Goal: Information Seeking & Learning: Learn about a topic

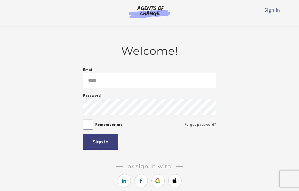
click at [175, 78] on input "Email" at bounding box center [149, 80] width 133 height 15
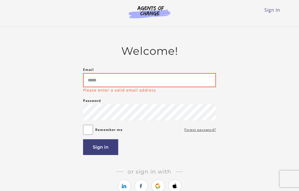
type input "**********"
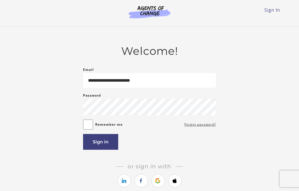
click at [109, 142] on button "Sign in" at bounding box center [100, 142] width 35 height 16
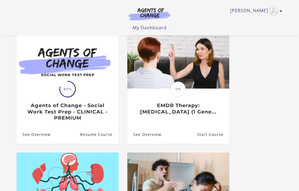
scroll to position [169, 0]
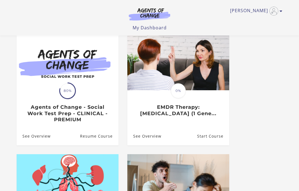
click at [189, 89] on img at bounding box center [178, 62] width 102 height 55
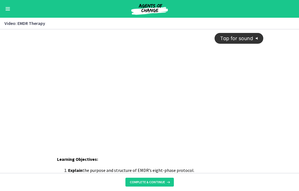
click at [260, 39] on icon "Tap for sound" at bounding box center [260, 39] width 0 height 4
click at [238, 138] on icon "Show settings menu" at bounding box center [238, 138] width 13 height 11
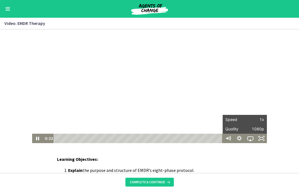
click at [259, 120] on span "1x" at bounding box center [254, 119] width 19 height 9
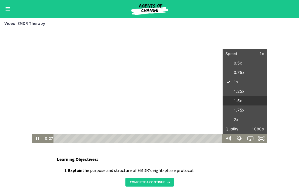
click at [245, 101] on label "1.5x" at bounding box center [244, 101] width 44 height 10
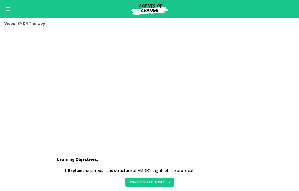
click at [219, 85] on div at bounding box center [149, 86] width 235 height 114
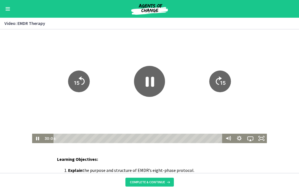
click at [263, 136] on icon "Fullscreen" at bounding box center [261, 138] width 11 height 9
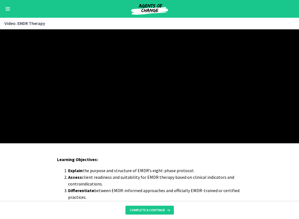
click at [205, 143] on div at bounding box center [149, 86] width 299 height 114
click at [265, 143] on div at bounding box center [149, 86] width 299 height 114
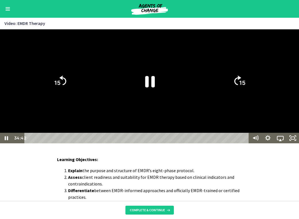
click at [269, 143] on icon "Show settings menu" at bounding box center [267, 138] width 12 height 11
click at [291, 122] on span "1.5x" at bounding box center [287, 116] width 15 height 11
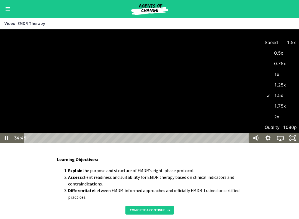
click at [284, 111] on label "1.75x" at bounding box center [279, 106] width 37 height 11
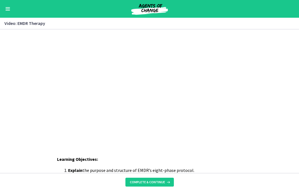
click at [199, 106] on div at bounding box center [149, 86] width 235 height 114
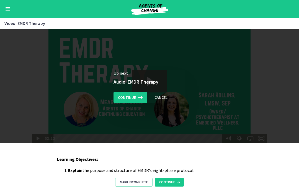
click at [130, 97] on span "Continue" at bounding box center [127, 97] width 18 height 7
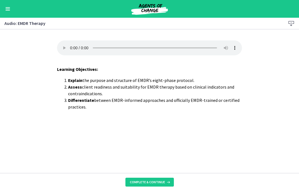
click at [166, 180] on button "Complete & continue" at bounding box center [149, 182] width 48 height 9
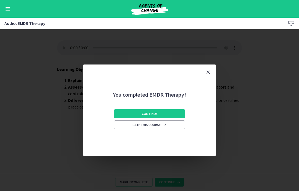
click at [163, 111] on button "Continue" at bounding box center [149, 113] width 71 height 9
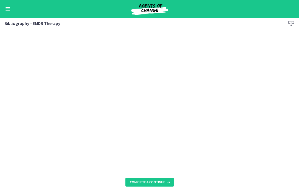
click at [160, 186] on button "Complete & continue" at bounding box center [149, 182] width 48 height 9
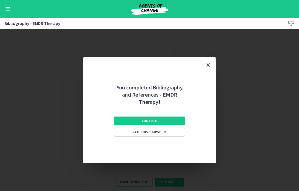
click at [174, 117] on button "Continue" at bounding box center [149, 120] width 71 height 9
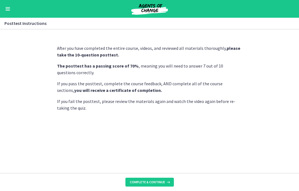
click at [167, 186] on button "Complete & continue" at bounding box center [149, 182] width 48 height 9
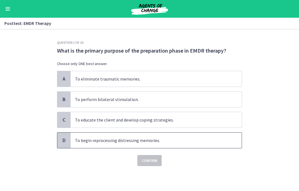
click at [165, 141] on span "To begin reprocessing distressing memories." at bounding box center [156, 140] width 171 height 15
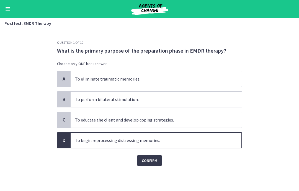
click at [151, 161] on span "Confirm" at bounding box center [149, 160] width 15 height 7
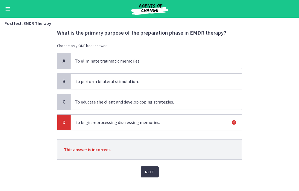
scroll to position [19, 0]
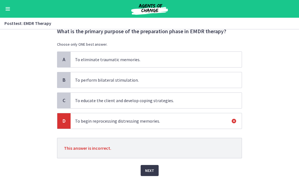
click at [152, 169] on span "Next" at bounding box center [149, 170] width 9 height 7
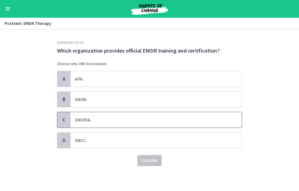
click at [167, 118] on span "EMDRIA." at bounding box center [156, 119] width 171 height 15
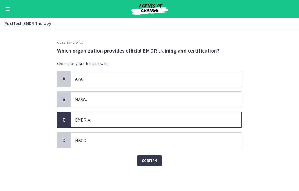
click at [157, 163] on span "Confirm" at bounding box center [149, 160] width 15 height 7
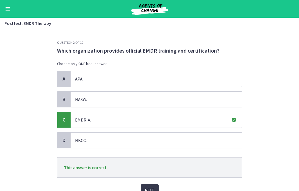
click at [151, 189] on span "Next" at bounding box center [149, 189] width 9 height 7
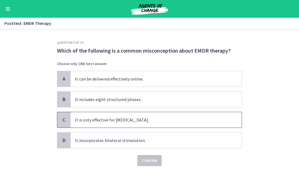
click at [164, 116] on span "It is only effective for PTSD." at bounding box center [156, 119] width 171 height 15
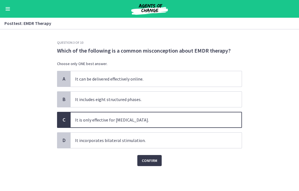
click at [153, 157] on span "Confirm" at bounding box center [149, 160] width 15 height 7
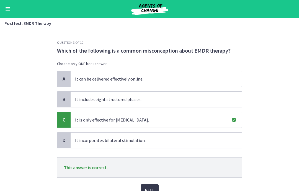
click at [154, 189] on button "Next" at bounding box center [150, 189] width 18 height 11
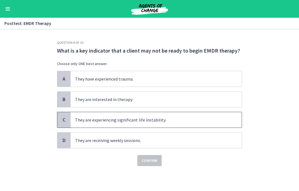
click at [168, 117] on span "They are experiencing significant life instability." at bounding box center [156, 119] width 171 height 15
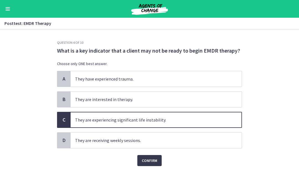
click at [154, 160] on span "Confirm" at bounding box center [149, 160] width 15 height 7
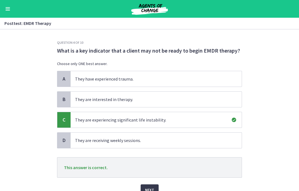
click at [154, 189] on span "Next" at bounding box center [149, 189] width 9 height 7
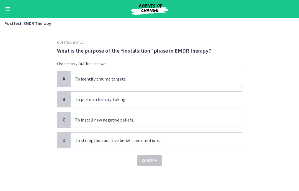
click at [214, 75] on span "To identify trauma targets." at bounding box center [156, 78] width 171 height 15
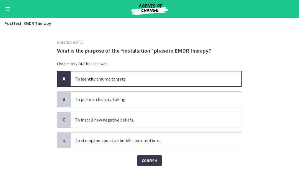
click at [155, 160] on span "Confirm" at bounding box center [149, 160] width 15 height 7
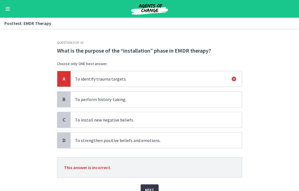
click at [157, 186] on button "Next" at bounding box center [150, 189] width 18 height 11
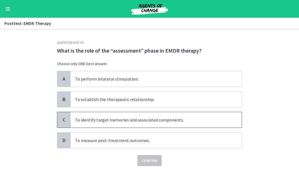
click at [190, 117] on span "To identify target memories and associated components." at bounding box center [156, 119] width 171 height 15
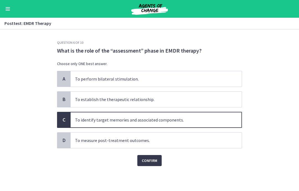
click at [154, 159] on span "Confirm" at bounding box center [149, 160] width 15 height 7
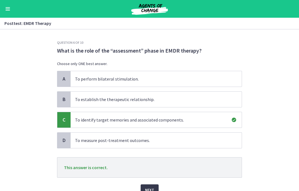
click at [157, 188] on button "Next" at bounding box center [150, 189] width 18 height 11
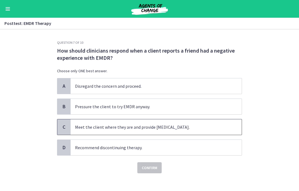
click at [192, 129] on span "Meet the client where they are and provide psychoeducation." at bounding box center [156, 126] width 171 height 15
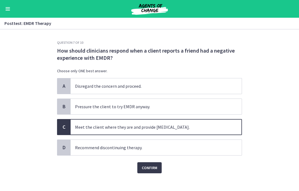
click at [155, 167] on span "Confirm" at bounding box center [149, 167] width 15 height 7
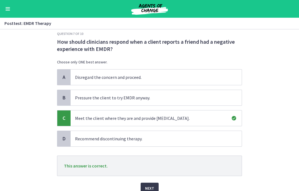
scroll to position [9, 0]
click at [153, 188] on span "Next" at bounding box center [149, 188] width 9 height 7
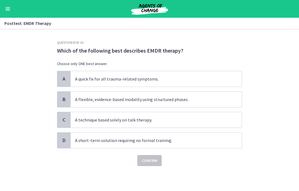
scroll to position [0, 0]
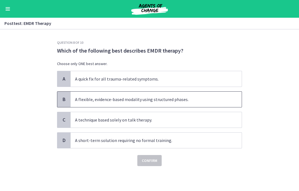
click at [206, 97] on span "A flexible, evidence-based modality using structured phases." at bounding box center [156, 99] width 171 height 15
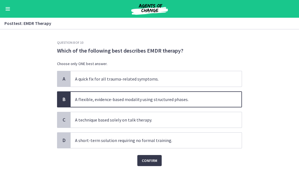
click at [154, 159] on span "Confirm" at bounding box center [149, 160] width 15 height 7
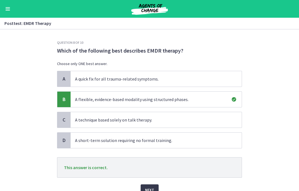
click at [153, 188] on span "Next" at bounding box center [149, 189] width 9 height 7
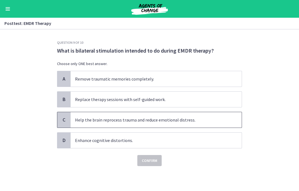
click at [197, 121] on span "Help the brain reprocess trauma and reduce emotional distress." at bounding box center [156, 119] width 171 height 15
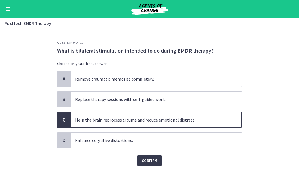
click at [156, 158] on span "Confirm" at bounding box center [149, 160] width 15 height 7
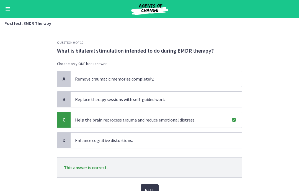
click at [154, 189] on button "Next" at bounding box center [150, 189] width 18 height 11
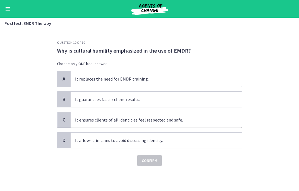
click at [193, 118] on span "It ensures clients of all identities feel respected and safe." at bounding box center [156, 119] width 171 height 15
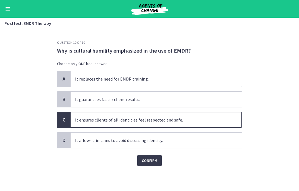
click at [156, 159] on span "Confirm" at bounding box center [149, 160] width 15 height 7
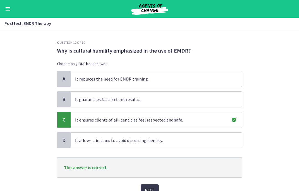
click at [150, 189] on span "Next" at bounding box center [149, 189] width 9 height 7
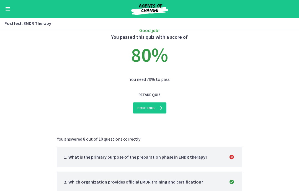
scroll to position [14, 0]
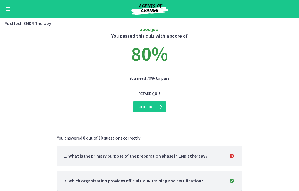
click at [156, 108] on icon at bounding box center [159, 106] width 8 height 7
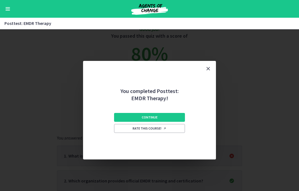
scroll to position [0, 0]
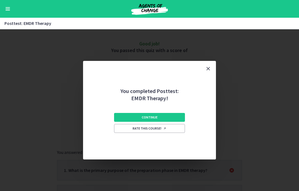
click at [175, 116] on button "Continue" at bounding box center [149, 117] width 71 height 9
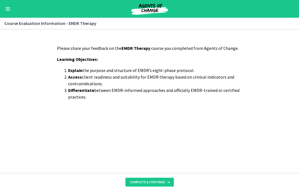
click at [164, 185] on button "Complete & continue" at bounding box center [149, 182] width 48 height 9
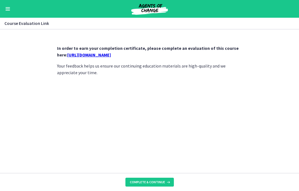
click at [163, 183] on span "Complete & continue" at bounding box center [147, 182] width 35 height 4
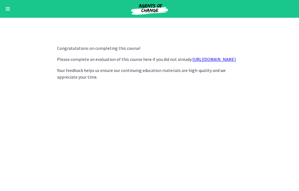
click at [3, 9] on div "Go to Dashboard" at bounding box center [149, 9] width 299 height 18
click at [11, 8] on button "Enable menu" at bounding box center [7, 9] width 7 height 7
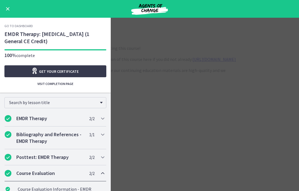
click at [25, 25] on link "Go to Dashboard" at bounding box center [18, 26] width 28 height 4
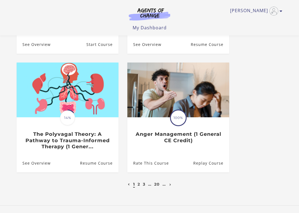
scroll to position [264, 0]
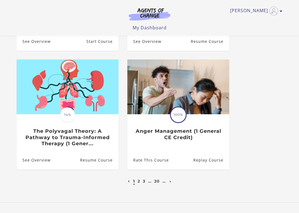
click at [138, 181] on link "2" at bounding box center [138, 181] width 2 height 5
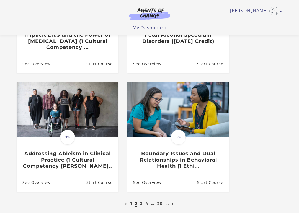
scroll to position [243, 0]
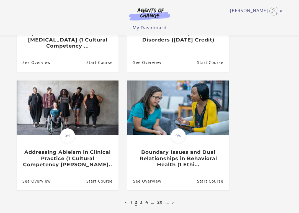
click at [141, 191] on link "3" at bounding box center [141, 202] width 2 height 5
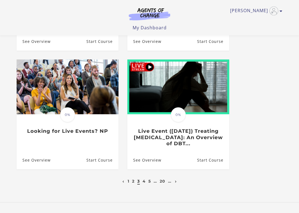
scroll to position [264, 0]
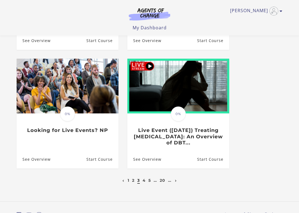
click at [212, 162] on link "Start Course" at bounding box center [213, 159] width 32 height 18
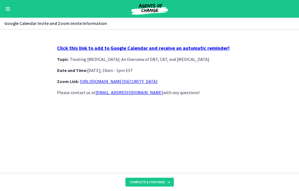
click at [163, 181] on span "Complete & continue" at bounding box center [147, 182] width 35 height 4
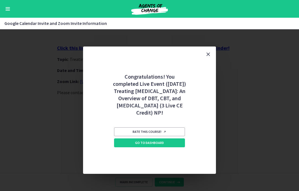
click at [166, 147] on link "Go to Dashboard" at bounding box center [149, 142] width 71 height 9
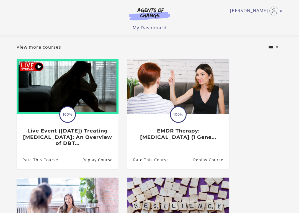
scroll to position [27, 0]
click at [68, 111] on span "100%" at bounding box center [67, 114] width 15 height 15
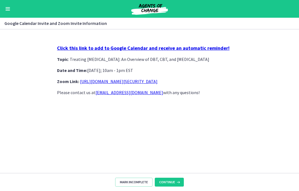
click at [133, 183] on span "Mark Incomplete" at bounding box center [134, 182] width 28 height 4
click at [7, 10] on span "Enable menu" at bounding box center [8, 10] width 4 height 1
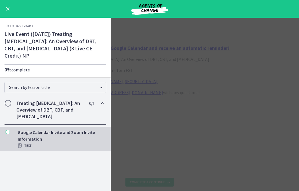
click at [8, 8] on span "Enable menu" at bounding box center [8, 9] width 4 height 4
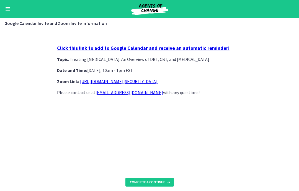
click at [7, 7] on span "Enable menu" at bounding box center [8, 7] width 4 height 1
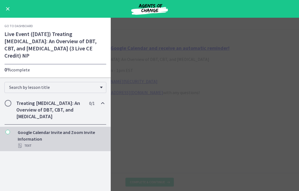
click at [26, 26] on link "Go to Dashboard" at bounding box center [18, 26] width 28 height 4
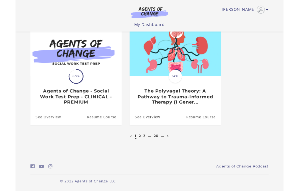
scroll to position [315, 0]
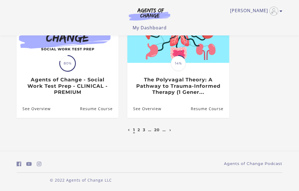
click at [154, 127] on link "20" at bounding box center [157, 129] width 6 height 5
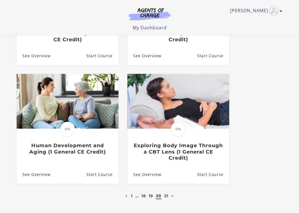
scroll to position [243, 0]
click at [167, 191] on link "21" at bounding box center [166, 195] width 4 height 5
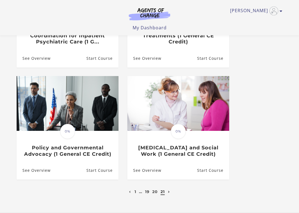
scroll to position [129, 0]
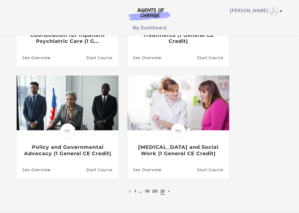
click at [154, 191] on link "20" at bounding box center [155, 191] width 6 height 5
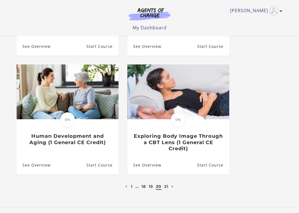
scroll to position [252, 0]
click at [150, 185] on link "19" at bounding box center [151, 186] width 4 height 5
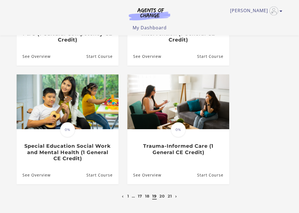
scroll to position [249, 0]
click at [183, 129] on span "0%" at bounding box center [178, 129] width 15 height 15
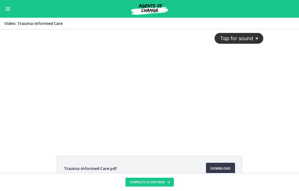
click at [255, 38] on icon "@keyframes VOLUME_SMALL_WAVE_FLASH { 0% { opacity: 0; } 33% { opacity: 1; } 66%…" at bounding box center [258, 38] width 10 height 10
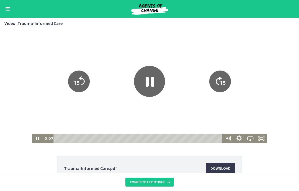
click at [237, 138] on icon "Show settings menu" at bounding box center [239, 138] width 6 height 6
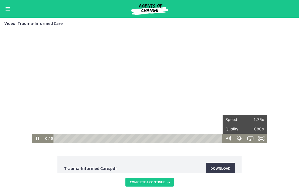
click at [253, 119] on span "1.75x" at bounding box center [254, 119] width 19 height 9
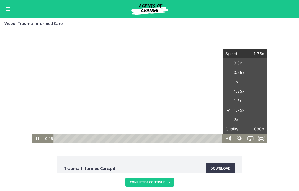
click at [237, 119] on label "2x" at bounding box center [244, 120] width 44 height 10
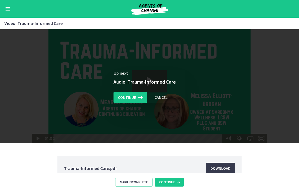
click at [129, 96] on span "Continue" at bounding box center [127, 97] width 18 height 7
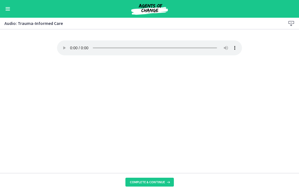
click at [166, 183] on icon at bounding box center [168, 182] width 6 height 4
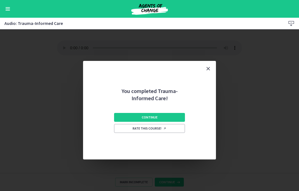
click at [167, 116] on button "Continue" at bounding box center [149, 117] width 71 height 9
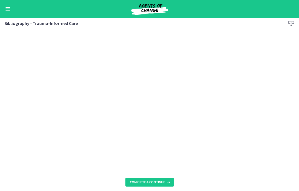
click at [161, 179] on button "Complete & continue" at bounding box center [149, 182] width 48 height 9
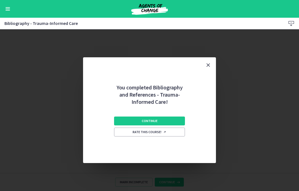
click at [180, 116] on button "Continue" at bounding box center [149, 120] width 71 height 9
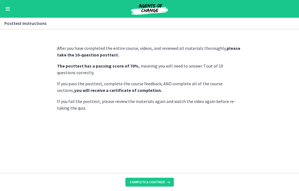
click at [149, 178] on button "Complete & continue" at bounding box center [149, 182] width 48 height 9
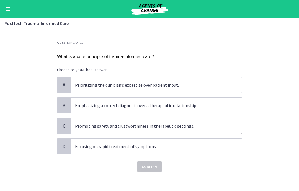
click at [220, 129] on span "Promoting safety and trustworthiness in therapeutic settings." at bounding box center [156, 125] width 171 height 15
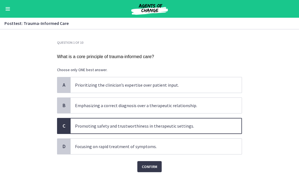
click at [151, 168] on span "Confirm" at bounding box center [149, 166] width 15 height 7
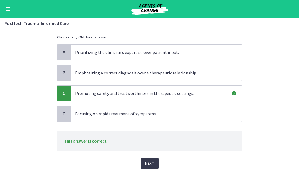
scroll to position [32, 0]
click at [153, 164] on span "Next" at bounding box center [149, 163] width 9 height 7
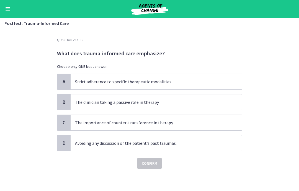
scroll to position [0, 0]
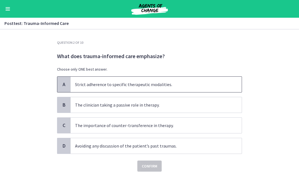
click at [182, 78] on span "Strict adherence to specific therapeutic modalities." at bounding box center [156, 84] width 171 height 15
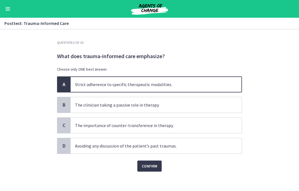
click at [157, 165] on span "Confirm" at bounding box center [149, 166] width 15 height 7
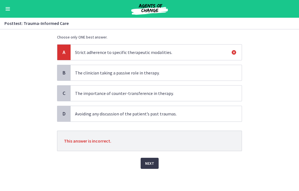
scroll to position [32, 0]
click at [151, 168] on button "Next" at bounding box center [150, 163] width 18 height 11
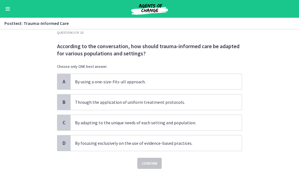
scroll to position [0, 0]
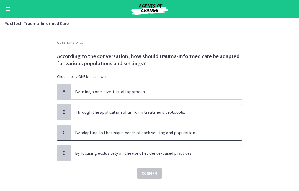
click at [83, 132] on p "By adapting to the unique needs of each setting and population." at bounding box center [150, 132] width 151 height 7
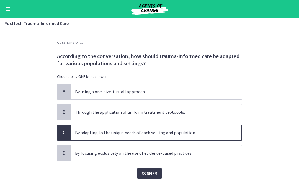
click at [144, 173] on span "Confirm" at bounding box center [149, 173] width 15 height 7
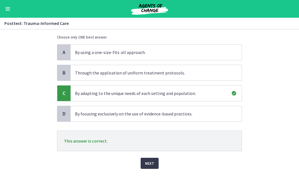
scroll to position [39, 0]
click at [149, 164] on span "Next" at bounding box center [149, 163] width 9 height 7
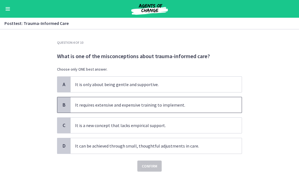
click at [179, 98] on span "It requires extensive and expensive training to implement." at bounding box center [156, 104] width 171 height 15
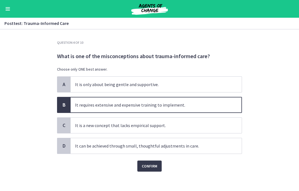
click at [153, 165] on span "Confirm" at bounding box center [149, 166] width 15 height 7
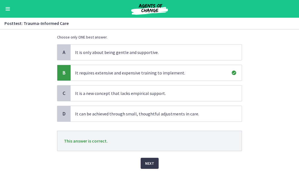
scroll to position [32, 0]
click at [153, 164] on span "Next" at bounding box center [149, 163] width 9 height 7
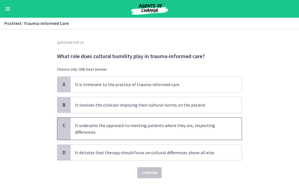
click at [218, 128] on p "It underpins the approach to meeting patients where they are, respecting differ…" at bounding box center [150, 128] width 151 height 13
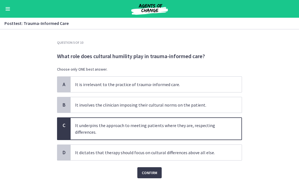
click at [150, 172] on span "Confirm" at bounding box center [149, 172] width 15 height 7
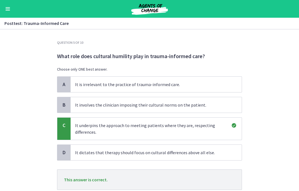
scroll to position [18, 0]
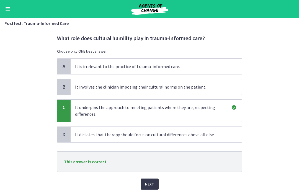
click at [149, 188] on button "Next" at bounding box center [150, 183] width 18 height 11
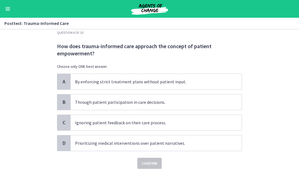
scroll to position [0, 0]
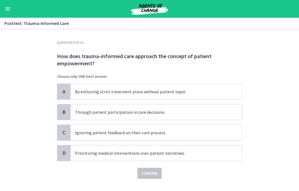
click at [6, 189] on section "Question 6 of 10 How does trauma-informed care approach the concept of patient …" at bounding box center [149, 110] width 299 height 162
click at [4, 189] on section "Question 6 of 10 How does trauma-informed care approach the concept of patient …" at bounding box center [149, 110] width 299 height 162
click at [5, 189] on section "Question 6 of 10 How does trauma-informed care approach the concept of patient …" at bounding box center [149, 110] width 299 height 162
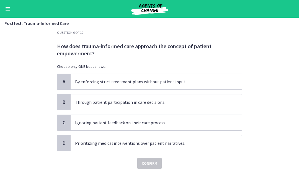
scroll to position [10, 0]
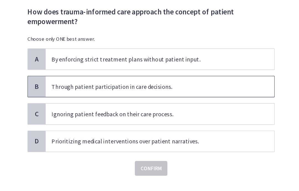
click at [75, 99] on p "Through patient participation in care decisions." at bounding box center [150, 102] width 151 height 7
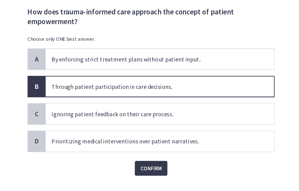
click at [142, 160] on span "Confirm" at bounding box center [149, 163] width 15 height 7
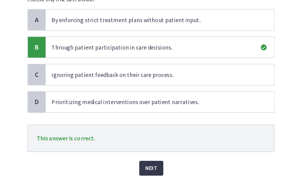
scroll to position [39, 0]
click at [145, 160] on span "Next" at bounding box center [149, 163] width 9 height 7
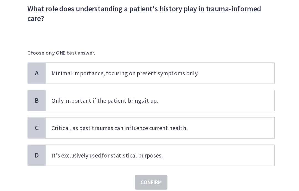
scroll to position [13, 0]
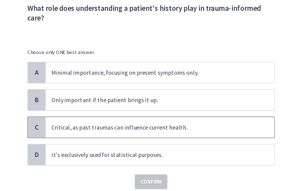
click at [75, 129] on p "Critical, as past traumas can influence current health." at bounding box center [150, 132] width 151 height 7
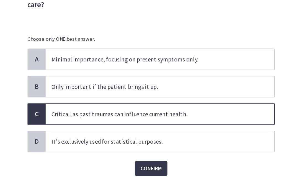
scroll to position [23, 0]
click at [142, 160] on span "Confirm" at bounding box center [149, 163] width 15 height 7
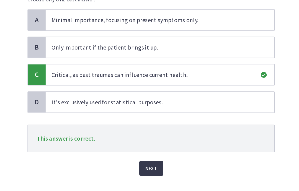
scroll to position [52, 0]
click at [145, 160] on span "Next" at bounding box center [149, 163] width 9 height 7
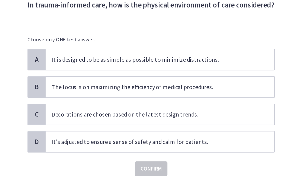
scroll to position [15, 0]
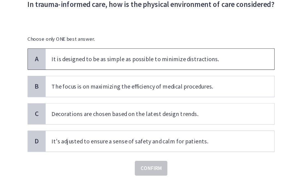
click at [152, 78] on p "It is designed to be as simple as possible to minimize distractions." at bounding box center [150, 81] width 151 height 7
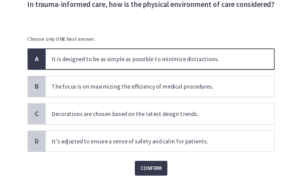
click at [142, 160] on span "Confirm" at bounding box center [149, 163] width 15 height 7
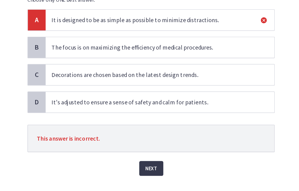
scroll to position [45, 0]
click at [145, 160] on span "Next" at bounding box center [149, 163] width 9 height 7
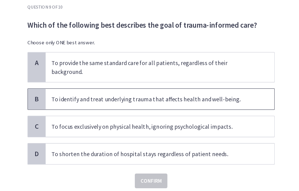
click at [182, 108] on p "To identify and treat underlying trauma that affects health and well-being." at bounding box center [150, 111] width 151 height 7
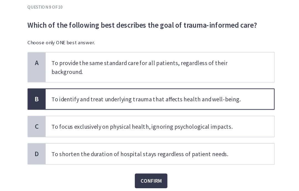
click at [142, 169] on span "Confirm" at bounding box center [149, 172] width 15 height 7
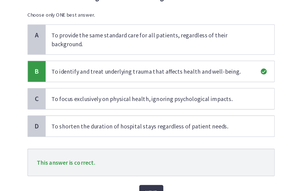
scroll to position [23, 0]
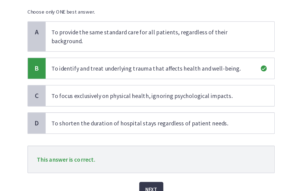
click at [145, 176] on span "Next" at bounding box center [149, 179] width 9 height 7
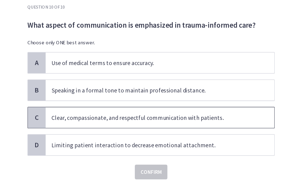
click at [172, 122] on p "Clear, compassionate, and respectful communication with patients." at bounding box center [150, 125] width 151 height 7
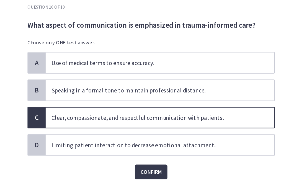
click at [142, 163] on span "Confirm" at bounding box center [149, 166] width 15 height 7
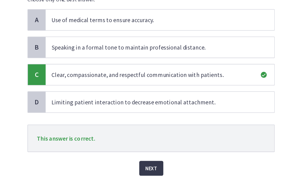
scroll to position [32, 0]
click at [145, 160] on span "Next" at bounding box center [149, 163] width 9 height 7
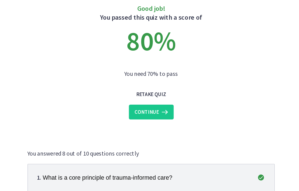
click at [155, 118] on icon at bounding box center [159, 121] width 8 height 7
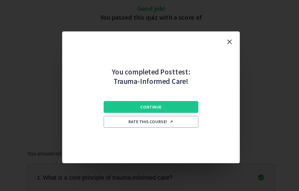
click at [134, 113] on button "Continue" at bounding box center [149, 117] width 71 height 9
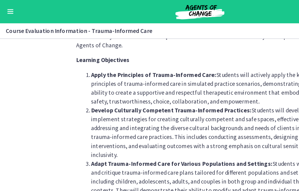
scroll to position [20, 0]
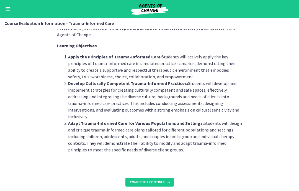
click at [167, 181] on icon at bounding box center [168, 182] width 6 height 4
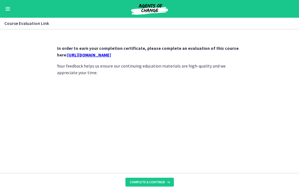
click at [111, 52] on link "https://forms.gle/AeNPj3CThEGA65MK6" at bounding box center [89, 55] width 44 height 6
click at [164, 185] on button "Complete & continue" at bounding box center [149, 182] width 48 height 9
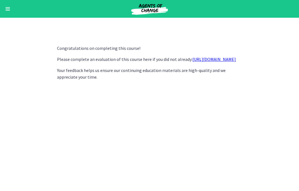
click at [3, 10] on div "Go to Dashboard" at bounding box center [149, 9] width 299 height 18
click at [8, 9] on button "Enable menu" at bounding box center [7, 9] width 7 height 7
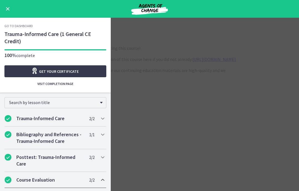
click at [26, 26] on link "Go to Dashboard" at bounding box center [18, 26] width 28 height 4
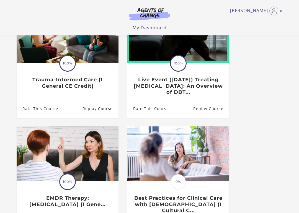
scroll to position [79, 0]
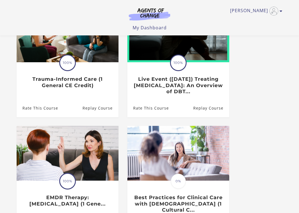
click at [94, 157] on img at bounding box center [68, 153] width 102 height 55
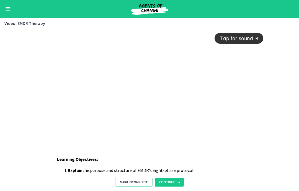
click at [175, 180] on icon at bounding box center [178, 182] width 6 height 4
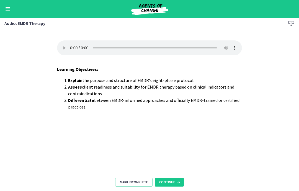
click at [175, 182] on icon at bounding box center [178, 182] width 6 height 4
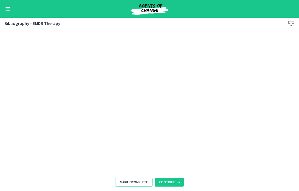
click at [176, 184] on icon at bounding box center [178, 182] width 6 height 4
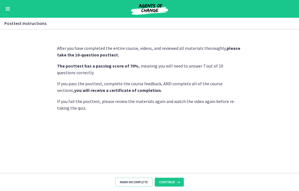
click at [177, 186] on button "Continue" at bounding box center [169, 182] width 29 height 9
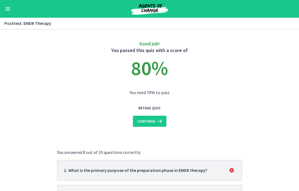
click at [160, 122] on icon at bounding box center [159, 121] width 8 height 7
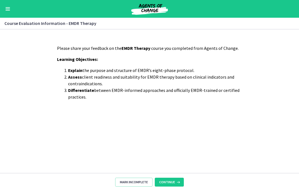
click at [173, 180] on button "Continue" at bounding box center [169, 182] width 29 height 9
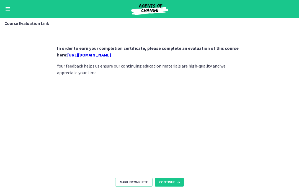
click at [111, 53] on link "https://forms.gle/QQFHE15KGtTmDCbo8" at bounding box center [89, 55] width 44 height 6
click at [5, 9] on button "Enable menu" at bounding box center [7, 9] width 7 height 7
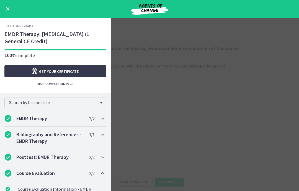
click at [25, 26] on link "Go to Dashboard" at bounding box center [18, 26] width 28 height 4
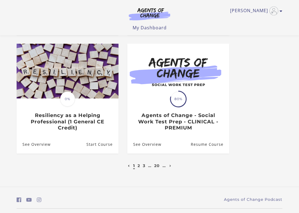
scroll to position [273, 0]
click at [138, 168] on link "2" at bounding box center [138, 165] width 2 height 5
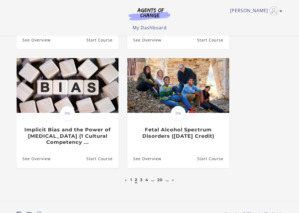
scroll to position [265, 0]
click at [140, 181] on link "3" at bounding box center [141, 179] width 2 height 5
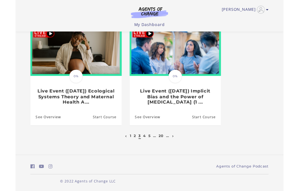
scroll to position [315, 0]
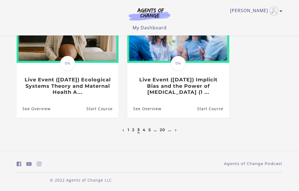
click at [144, 131] on link "4" at bounding box center [143, 129] width 3 height 5
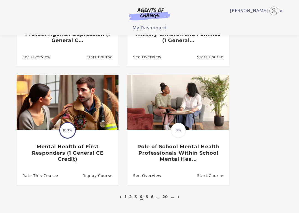
scroll to position [249, 0]
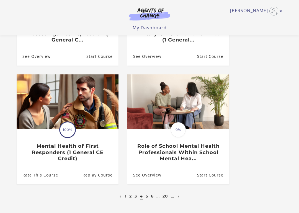
click at [178, 133] on span "0%" at bounding box center [178, 129] width 15 height 15
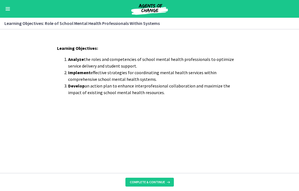
click at [171, 180] on button "Complete & continue" at bounding box center [149, 182] width 48 height 9
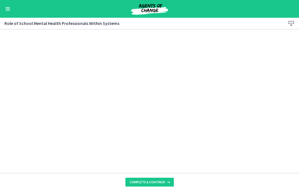
click at [167, 181] on icon at bounding box center [168, 182] width 6 height 4
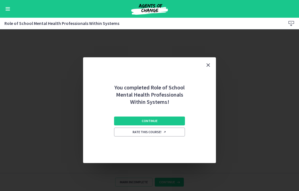
click at [181, 118] on button "Continue" at bounding box center [149, 120] width 71 height 9
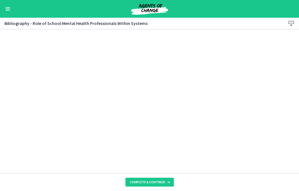
click at [165, 183] on icon at bounding box center [168, 182] width 6 height 4
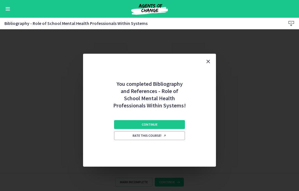
click at [178, 120] on button "Continue" at bounding box center [149, 124] width 71 height 9
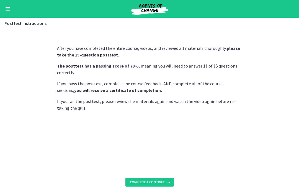
click at [168, 182] on icon at bounding box center [168, 182] width 6 height 4
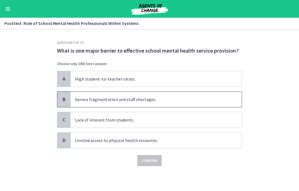
click at [193, 98] on span "Service fragmentation and staff shortages." at bounding box center [156, 99] width 171 height 15
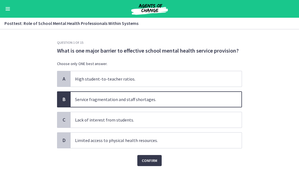
click at [158, 161] on button "Confirm" at bounding box center [149, 160] width 24 height 11
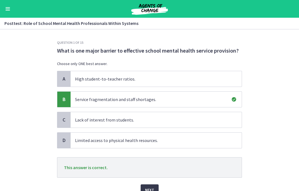
click at [155, 189] on button "Next" at bounding box center [150, 189] width 18 height 11
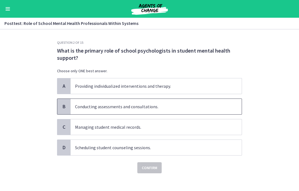
click at [201, 101] on span "Conducting assessments and consultations." at bounding box center [156, 106] width 171 height 15
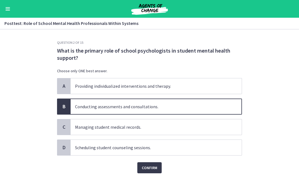
click at [156, 166] on span "Confirm" at bounding box center [149, 167] width 15 height 7
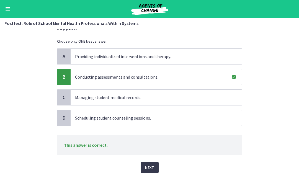
scroll to position [32, 0]
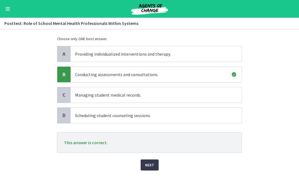
click at [152, 165] on span "Next" at bounding box center [149, 165] width 9 height 7
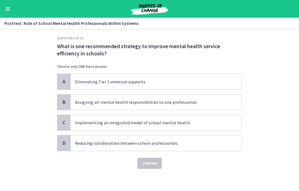
scroll to position [4, 0]
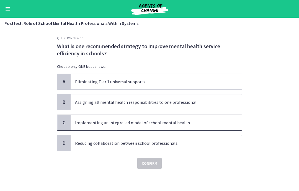
click at [226, 122] on span "Implementing an integrated model of school mental health." at bounding box center [156, 122] width 171 height 15
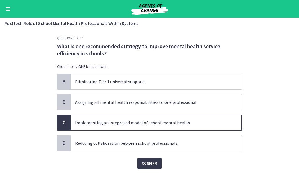
click at [154, 165] on span "Confirm" at bounding box center [149, 163] width 15 height 7
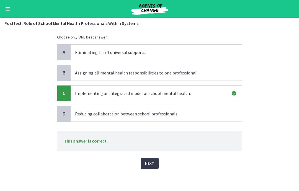
scroll to position [34, 0]
click at [150, 165] on span "Next" at bounding box center [149, 163] width 9 height 7
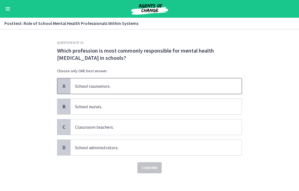
click at [129, 83] on span "School counselors." at bounding box center [156, 85] width 171 height 15
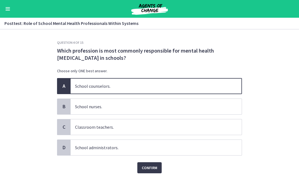
click at [151, 167] on span "Confirm" at bounding box center [149, 167] width 15 height 7
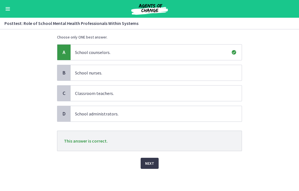
scroll to position [34, 0]
click at [154, 164] on span "Next" at bounding box center [149, 163] width 9 height 7
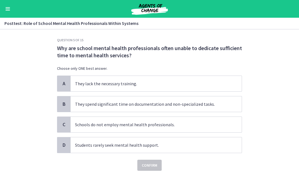
scroll to position [2, 0]
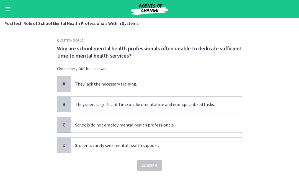
click at [229, 123] on span "Schools do not employ mental health professionals." at bounding box center [156, 124] width 171 height 15
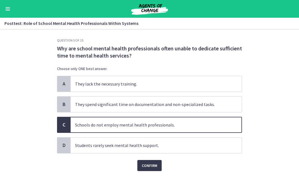
click at [155, 167] on span "Confirm" at bounding box center [149, 165] width 15 height 7
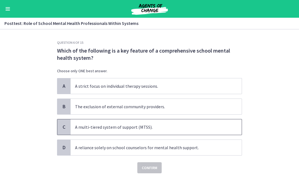
click at [216, 126] on span "A multi-tiered system of support (MTSS)." at bounding box center [156, 126] width 171 height 15
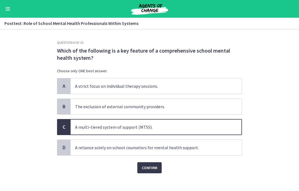
click at [152, 168] on span "Confirm" at bounding box center [149, 167] width 15 height 7
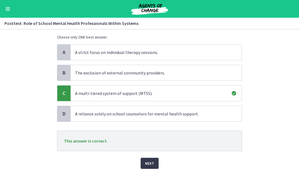
scroll to position [33, 0]
click at [150, 160] on button "Next" at bounding box center [150, 163] width 18 height 11
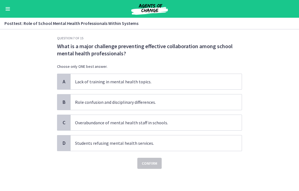
scroll to position [0, 0]
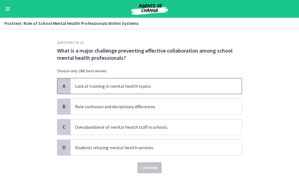
click at [230, 85] on span "Lack of training in mental health topics." at bounding box center [156, 85] width 171 height 15
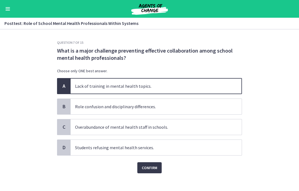
click at [150, 168] on span "Confirm" at bounding box center [149, 167] width 15 height 7
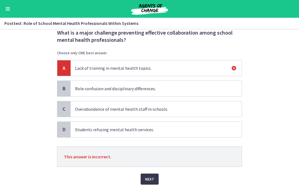
scroll to position [18, 0]
click at [152, 178] on span "Next" at bounding box center [149, 178] width 9 height 7
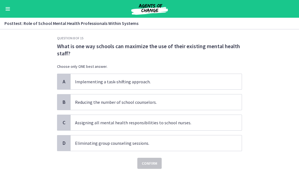
scroll to position [4, 0]
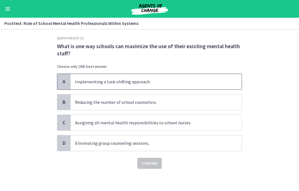
click at [239, 77] on span "Implementing a task-shifting approach." at bounding box center [156, 81] width 171 height 15
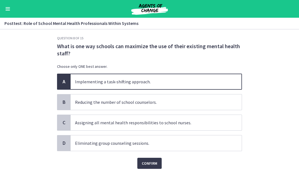
click at [151, 162] on span "Confirm" at bounding box center [149, 163] width 15 height 7
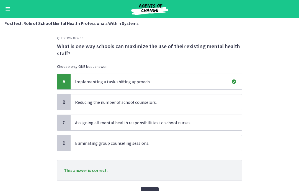
click at [153, 188] on button "Next" at bounding box center [150, 192] width 18 height 11
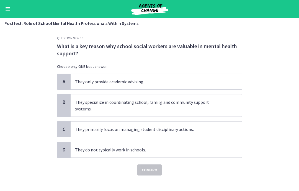
scroll to position [0, 0]
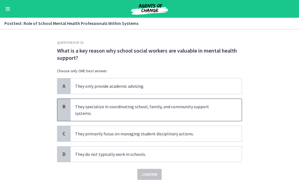
click at [234, 105] on span "They specialize in coordinating school, family, and community support systems." at bounding box center [156, 110] width 171 height 22
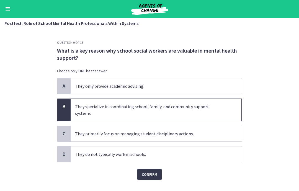
click at [147, 171] on span "Confirm" at bounding box center [149, 174] width 15 height 7
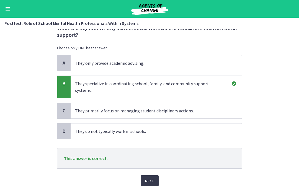
scroll to position [32, 0]
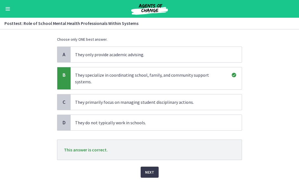
click at [154, 167] on button "Next" at bounding box center [150, 172] width 18 height 11
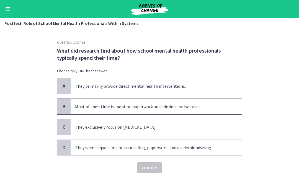
click at [210, 103] on span "Most of their time is spent on paperwork and administrative tasks." at bounding box center [156, 106] width 171 height 15
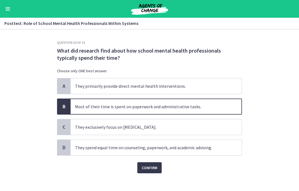
click at [159, 169] on button "Confirm" at bounding box center [149, 167] width 24 height 11
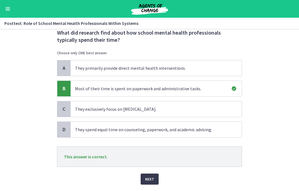
scroll to position [19, 0]
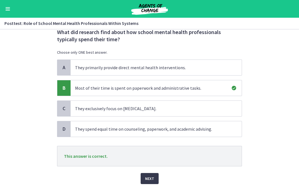
click at [151, 180] on span "Next" at bounding box center [149, 178] width 9 height 7
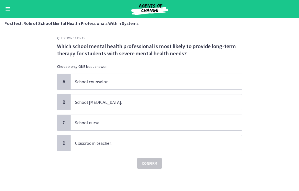
scroll to position [0, 0]
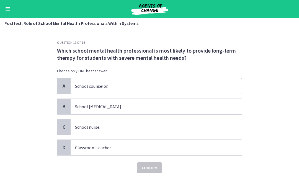
click at [206, 83] on span "School counselor." at bounding box center [156, 85] width 171 height 15
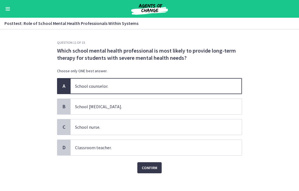
click at [148, 172] on button "Confirm" at bounding box center [149, 167] width 24 height 11
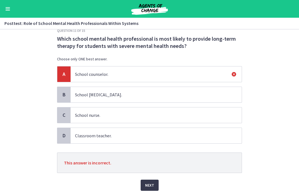
scroll to position [12, 0]
click at [150, 186] on span "Next" at bounding box center [149, 184] width 9 height 7
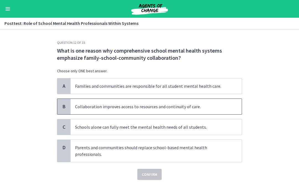
click at [235, 107] on span "Collaboration improves access to resources and continuity of care." at bounding box center [156, 106] width 171 height 15
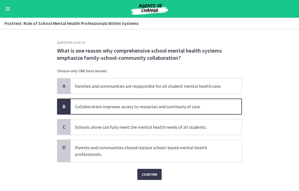
click at [156, 173] on span "Confirm" at bounding box center [149, 174] width 15 height 7
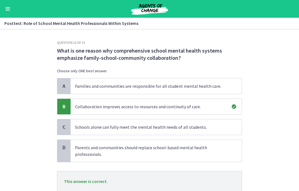
scroll to position [23, 0]
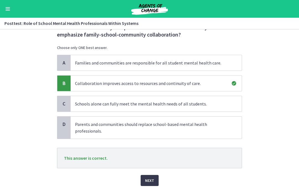
click at [154, 181] on button "Next" at bounding box center [150, 180] width 18 height 11
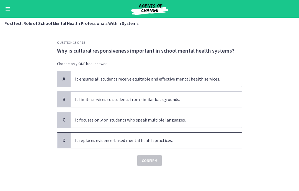
click at [218, 143] on span "It replaces evidence-based mental health practices." at bounding box center [156, 140] width 171 height 15
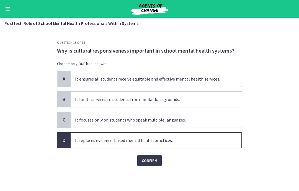
click at [230, 79] on span "It ensures all students receive equitable and effective mental health services." at bounding box center [156, 78] width 171 height 15
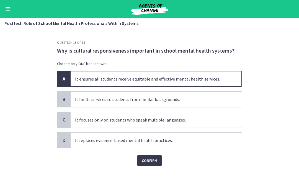
click at [156, 159] on span "Confirm" at bounding box center [149, 160] width 15 height 7
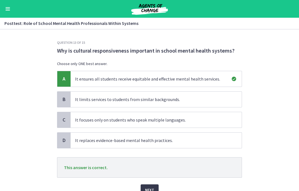
click at [153, 188] on span "Next" at bounding box center [149, 189] width 9 height 7
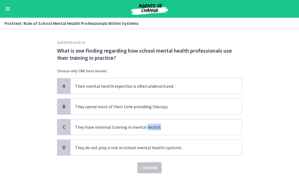
click at [271, 85] on section "Question 14 of 15 What is one finding regarding how school mental health profes…" at bounding box center [149, 110] width 299 height 162
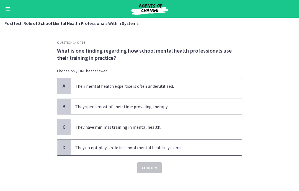
click at [218, 154] on span "They do not play a role in school mental health systems." at bounding box center [156, 147] width 171 height 15
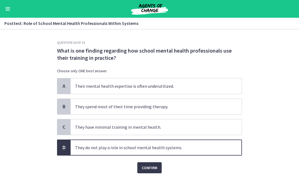
click at [272, 68] on section "Question 14 of 15 What is one finding regarding how school mental health profes…" at bounding box center [149, 110] width 299 height 162
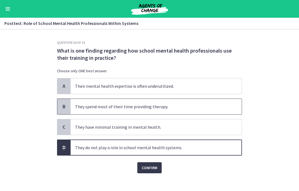
click at [222, 105] on span "They spend most of their time providing therapy." at bounding box center [156, 106] width 171 height 15
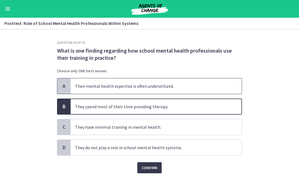
click at [222, 87] on span "Their mental health expertise is often underutilized." at bounding box center [156, 85] width 171 height 15
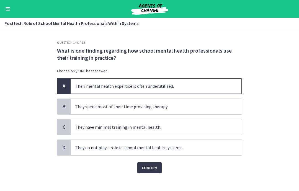
click at [149, 164] on button "Confirm" at bounding box center [149, 167] width 24 height 11
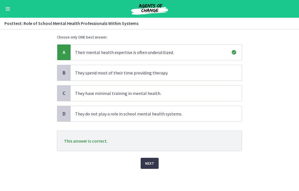
scroll to position [34, 0]
click at [154, 164] on button "Next" at bounding box center [150, 163] width 18 height 11
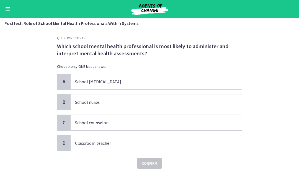
scroll to position [0, 0]
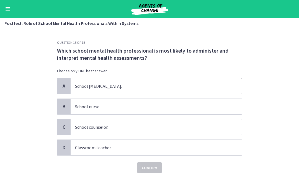
click at [217, 82] on span "School psychologist." at bounding box center [156, 85] width 171 height 15
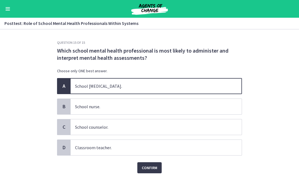
click at [156, 169] on span "Confirm" at bounding box center [149, 167] width 15 height 7
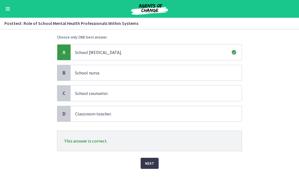
scroll to position [34, 0]
click at [152, 163] on span "Next" at bounding box center [149, 163] width 9 height 7
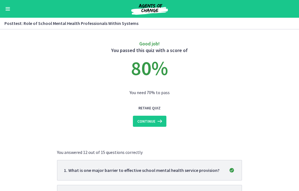
click at [159, 119] on icon at bounding box center [159, 121] width 8 height 7
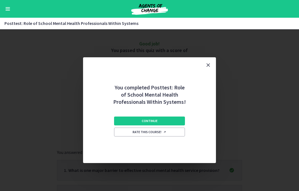
click at [175, 119] on button "Continue" at bounding box center [149, 120] width 71 height 9
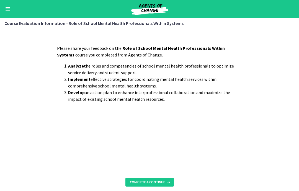
click at [165, 181] on icon at bounding box center [168, 182] width 6 height 4
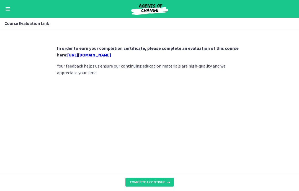
click at [131, 50] on strong "In order to earn your completion certificate, please complete an evaluation of …" at bounding box center [147, 51] width 181 height 12
click at [111, 55] on link "https://forms.gle/dVBz83cdyabzYJD19" at bounding box center [89, 55] width 44 height 6
click at [157, 186] on button "Complete & continue" at bounding box center [149, 182] width 48 height 9
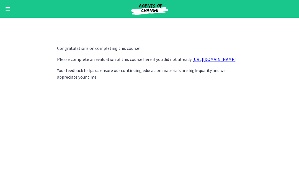
click at [9, 6] on button "Enable menu" at bounding box center [7, 9] width 7 height 7
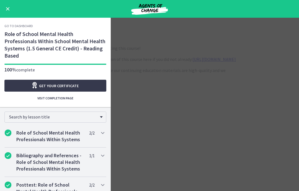
click at [29, 24] on link "Go to Dashboard" at bounding box center [18, 26] width 28 height 4
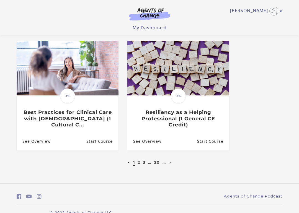
scroll to position [283, 0]
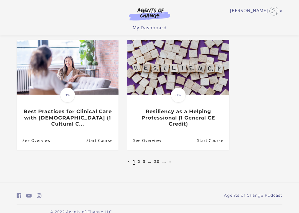
click at [145, 160] on link "3" at bounding box center [144, 161] width 2 height 5
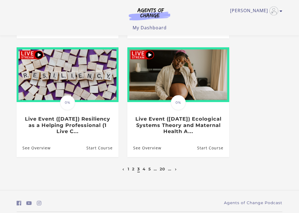
scroll to position [276, 0]
click at [144, 170] on link "4" at bounding box center [143, 169] width 3 height 5
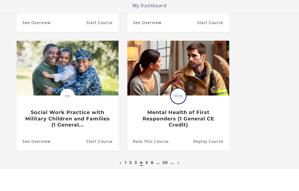
scroll to position [282, 0]
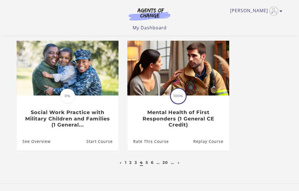
click at [146, 161] on link "5" at bounding box center [147, 162] width 2 height 5
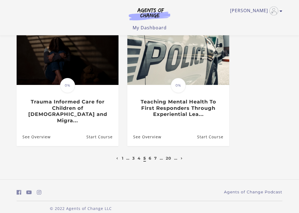
scroll to position [293, 0]
click at [151, 156] on link "6" at bounding box center [150, 158] width 3 height 5
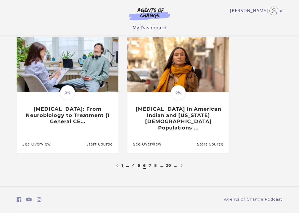
scroll to position [286, 0]
click at [150, 163] on link "7" at bounding box center [150, 165] width 3 height 5
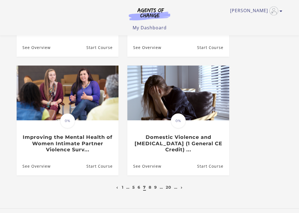
scroll to position [258, 0]
click at [150, 189] on link "8" at bounding box center [150, 187] width 3 height 5
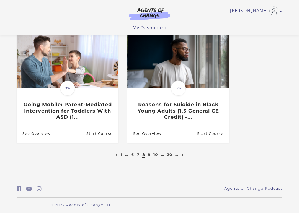
scroll to position [290, 0]
click at [150, 153] on link "9" at bounding box center [149, 154] width 3 height 5
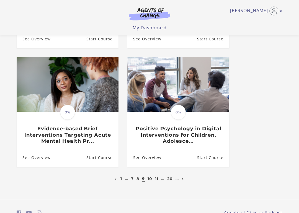
scroll to position [266, 0]
click at [150, 178] on link "10" at bounding box center [149, 178] width 5 height 5
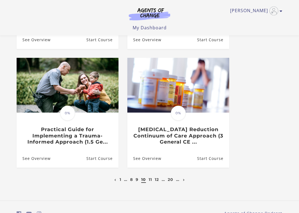
scroll to position [265, 0]
click at [151, 179] on link "11" at bounding box center [150, 179] width 3 height 5
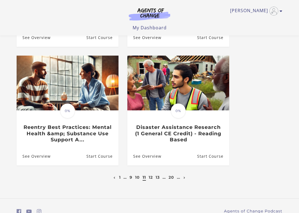
scroll to position [268, 0]
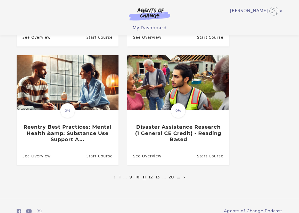
click at [150, 180] on link "12" at bounding box center [151, 177] width 4 height 5
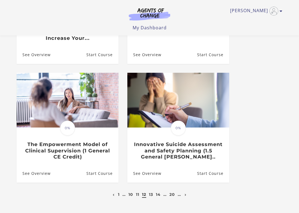
scroll to position [253, 0]
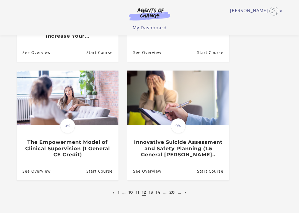
click at [151, 191] on link "13" at bounding box center [151, 192] width 4 height 5
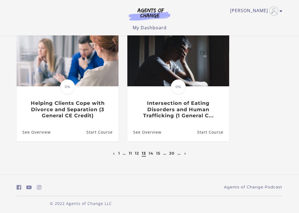
scroll to position [293, 0]
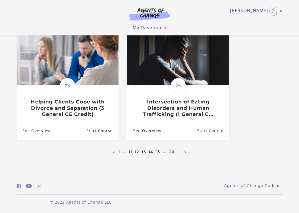
click at [152, 152] on link "14" at bounding box center [151, 151] width 5 height 5
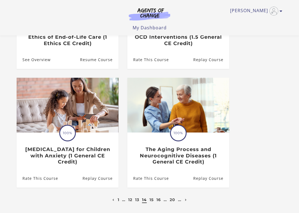
scroll to position [240, 0]
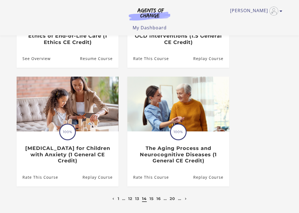
click at [152, 191] on link "15" at bounding box center [151, 198] width 4 height 5
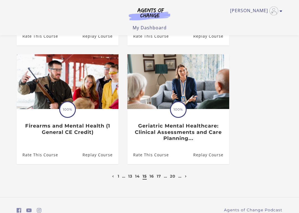
scroll to position [263, 0]
click at [152, 178] on link "16" at bounding box center [151, 176] width 4 height 5
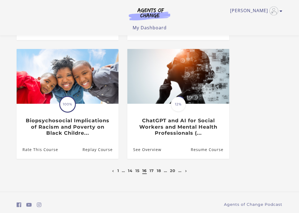
scroll to position [280, 0]
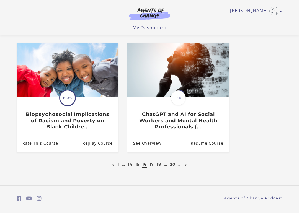
click at [150, 162] on link "17" at bounding box center [151, 164] width 4 height 5
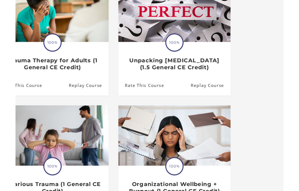
scroll to position [85, 0]
